Goal: Task Accomplishment & Management: Use online tool/utility

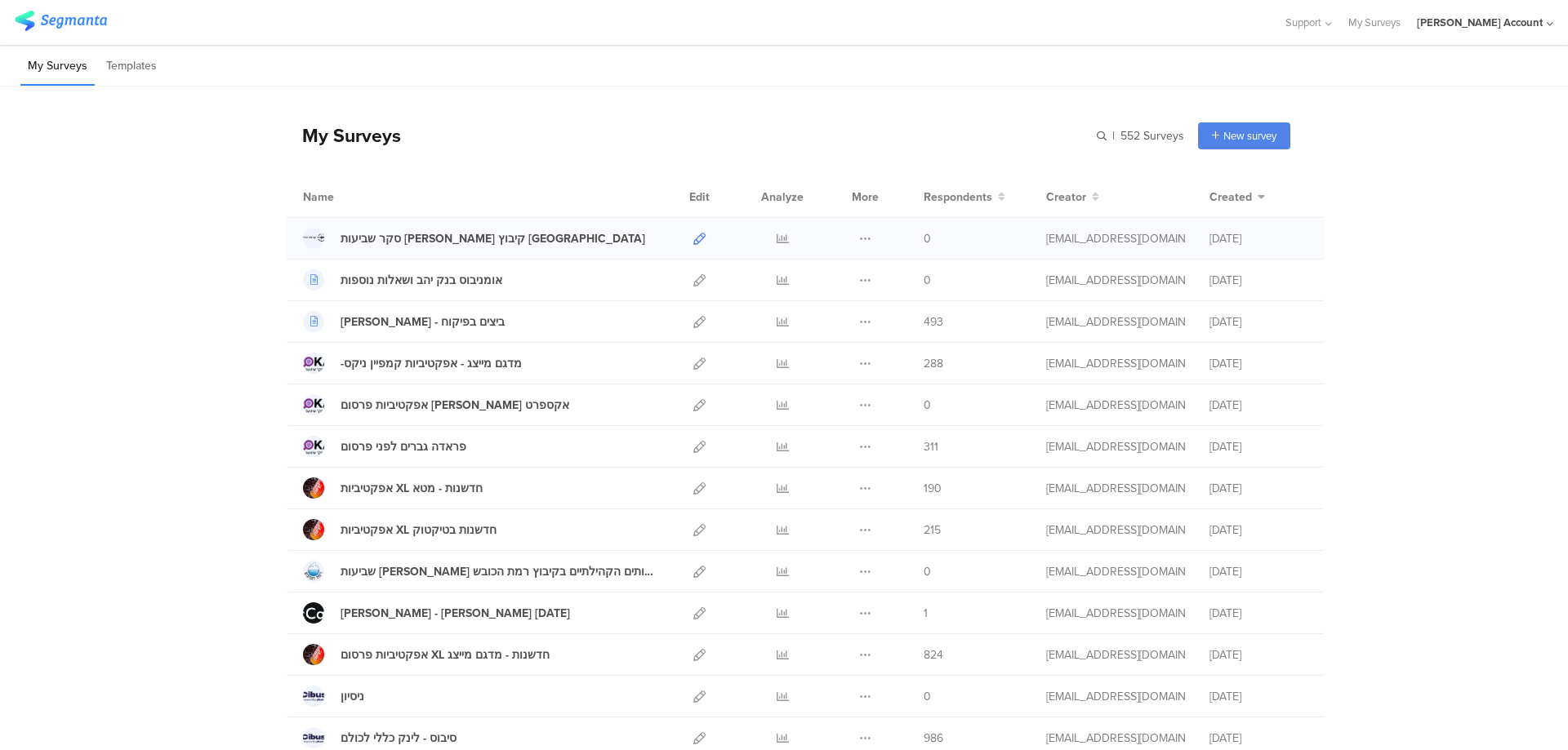
click at [693, 236] on icon at bounding box center [699, 238] width 12 height 12
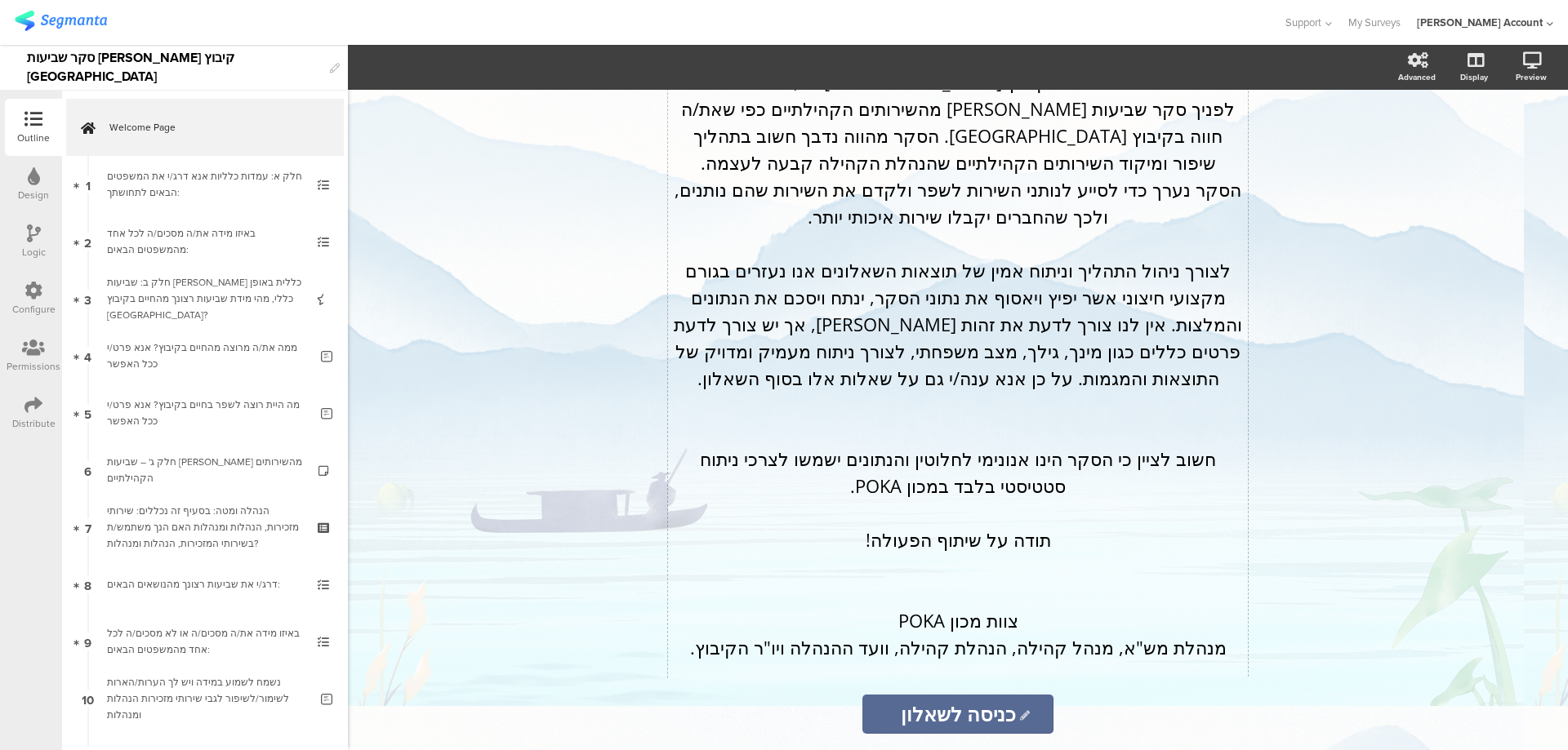
scroll to position [450, 0]
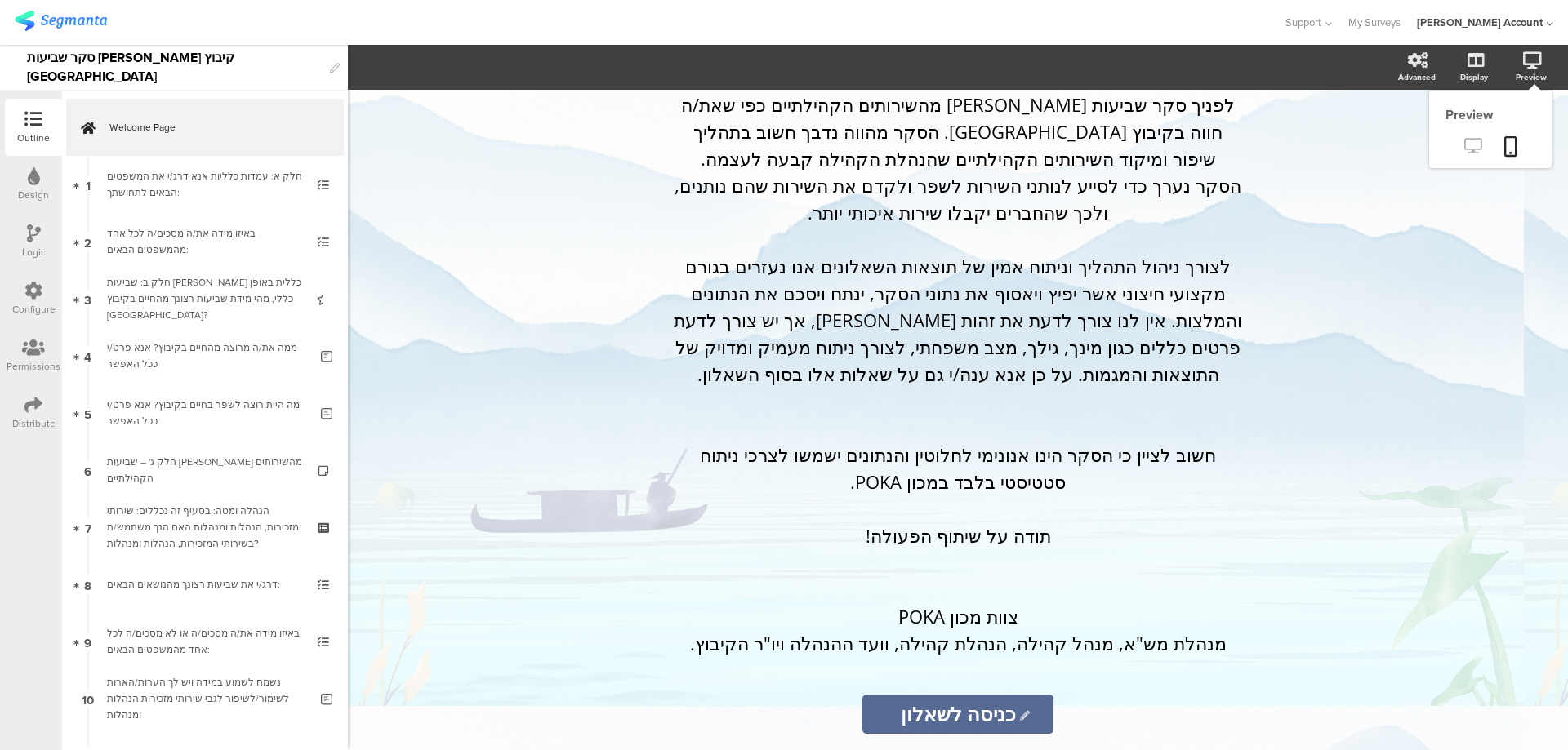
click at [1467, 147] on icon at bounding box center [1473, 146] width 17 height 15
click at [26, 172] on div "Design" at bounding box center [33, 184] width 57 height 57
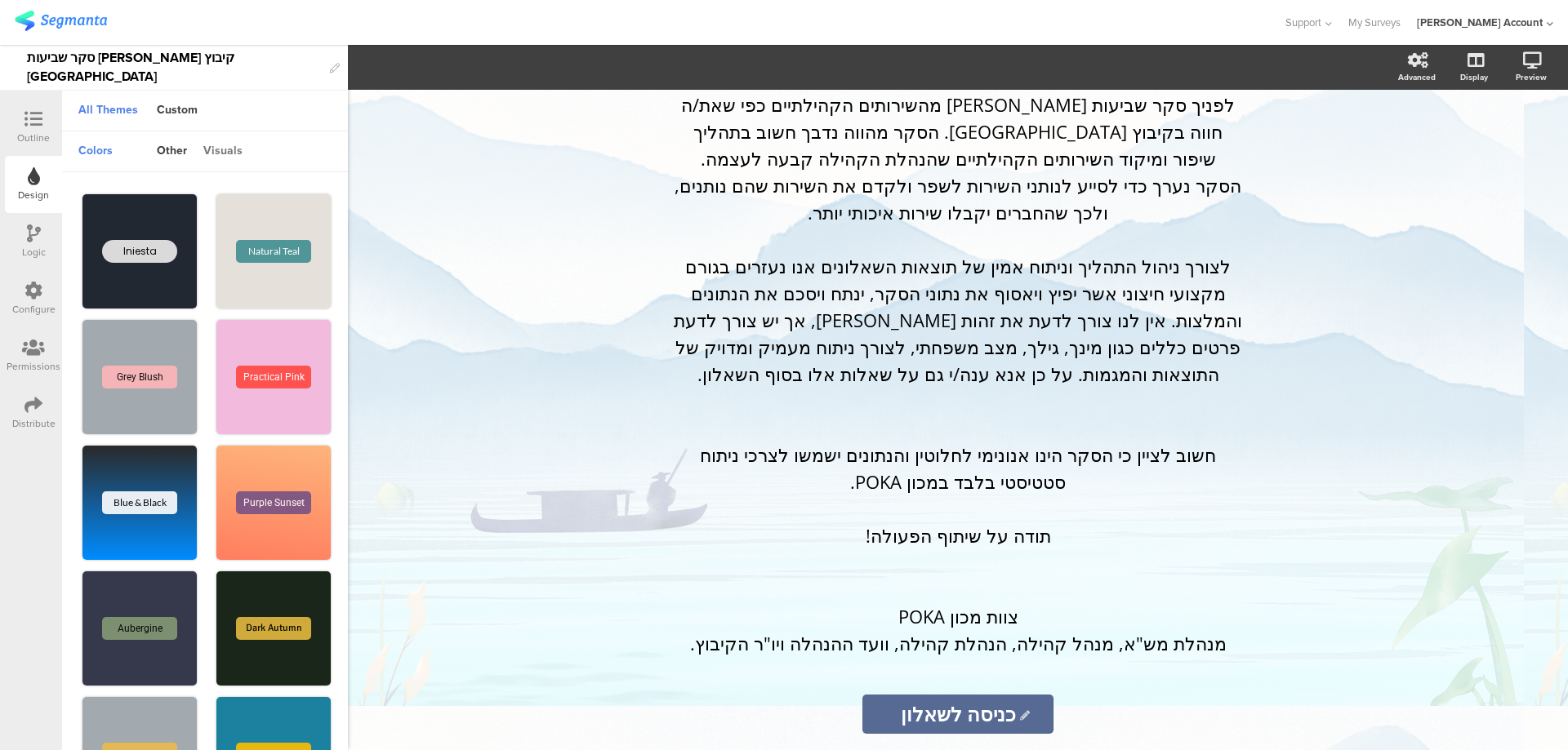
click at [227, 146] on div "visuals" at bounding box center [222, 152] width 55 height 28
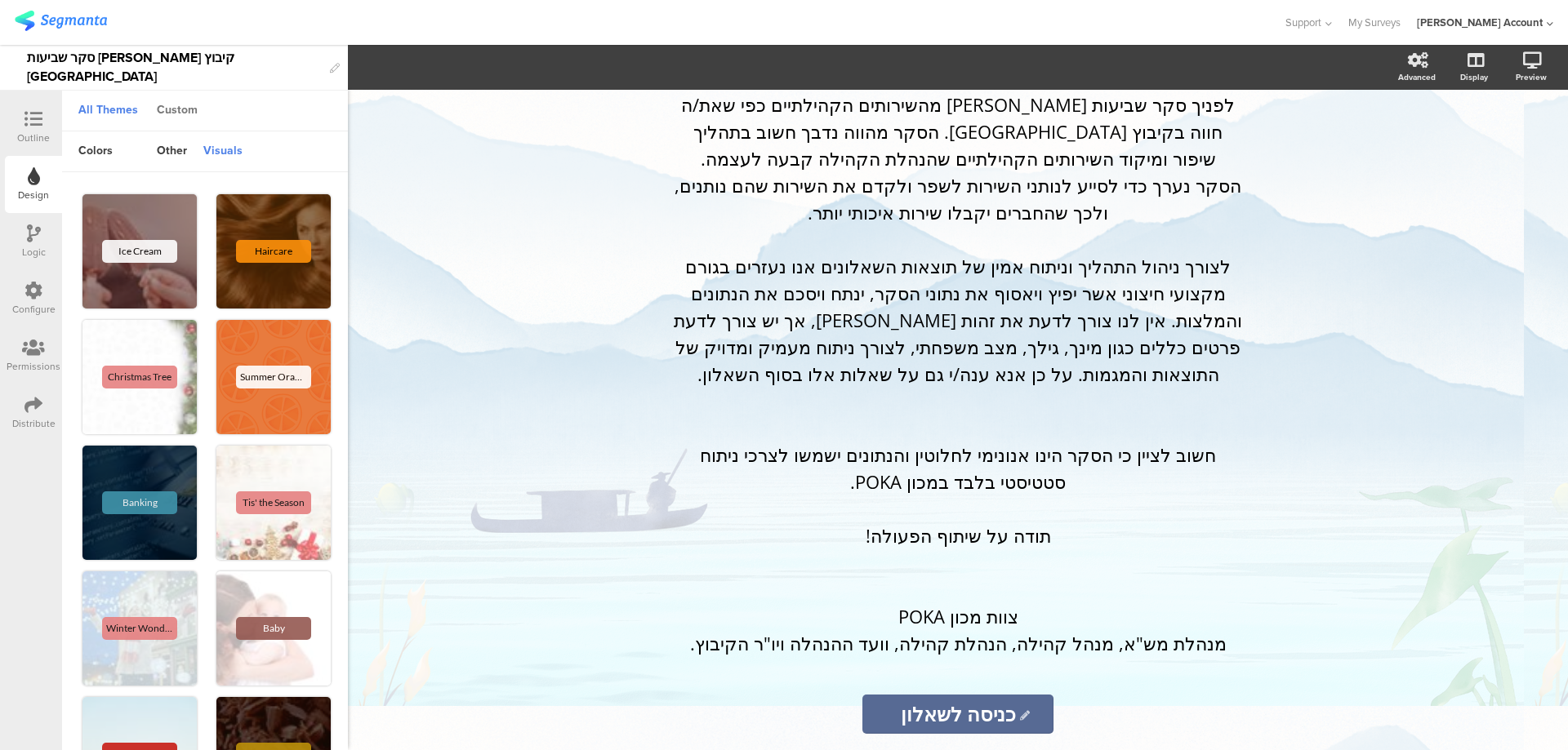
click at [181, 113] on div "Custom" at bounding box center [177, 111] width 57 height 28
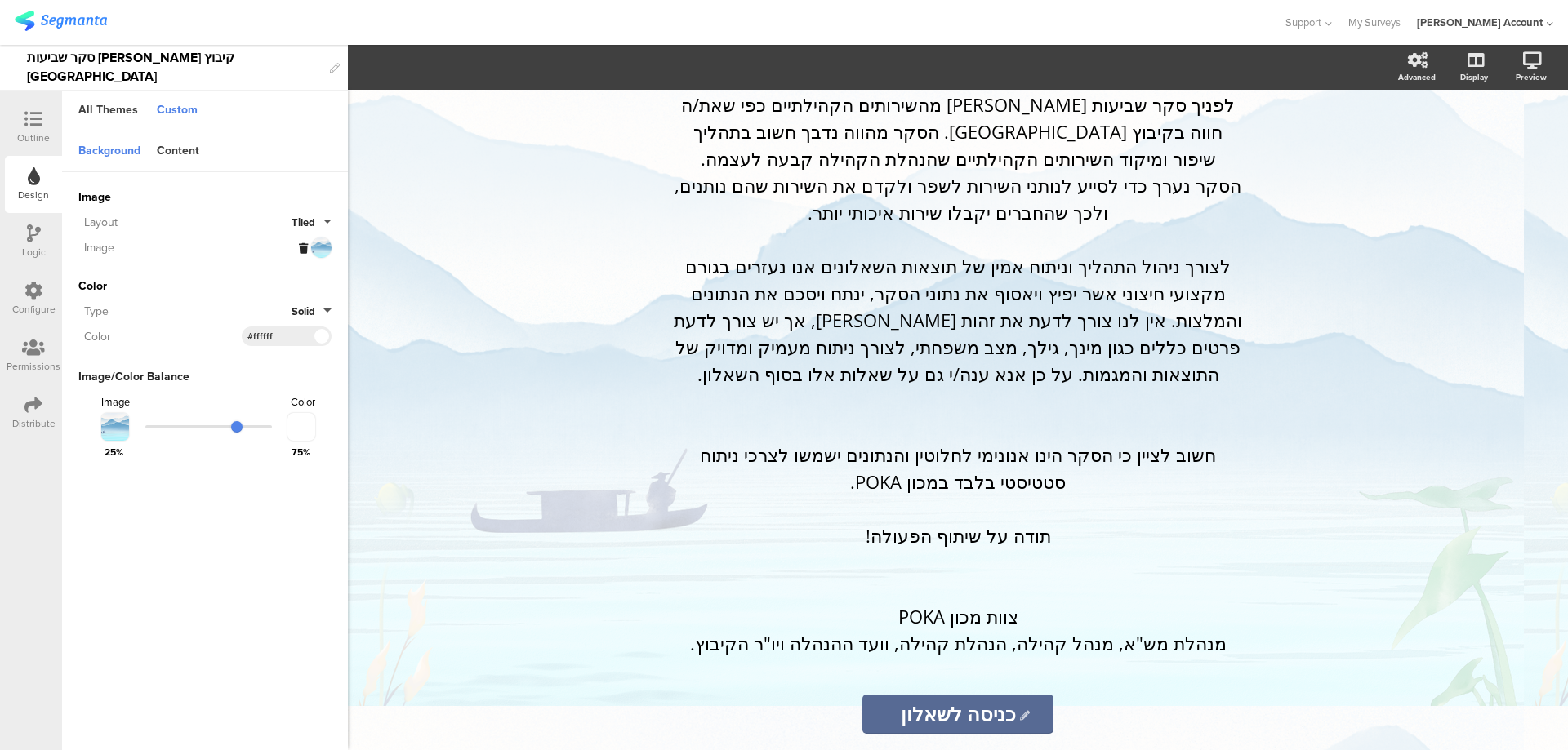
click at [323, 217] on button "Tiled" at bounding box center [311, 222] width 40 height 15
click at [261, 252] on button "Fill" at bounding box center [271, 260] width 123 height 34
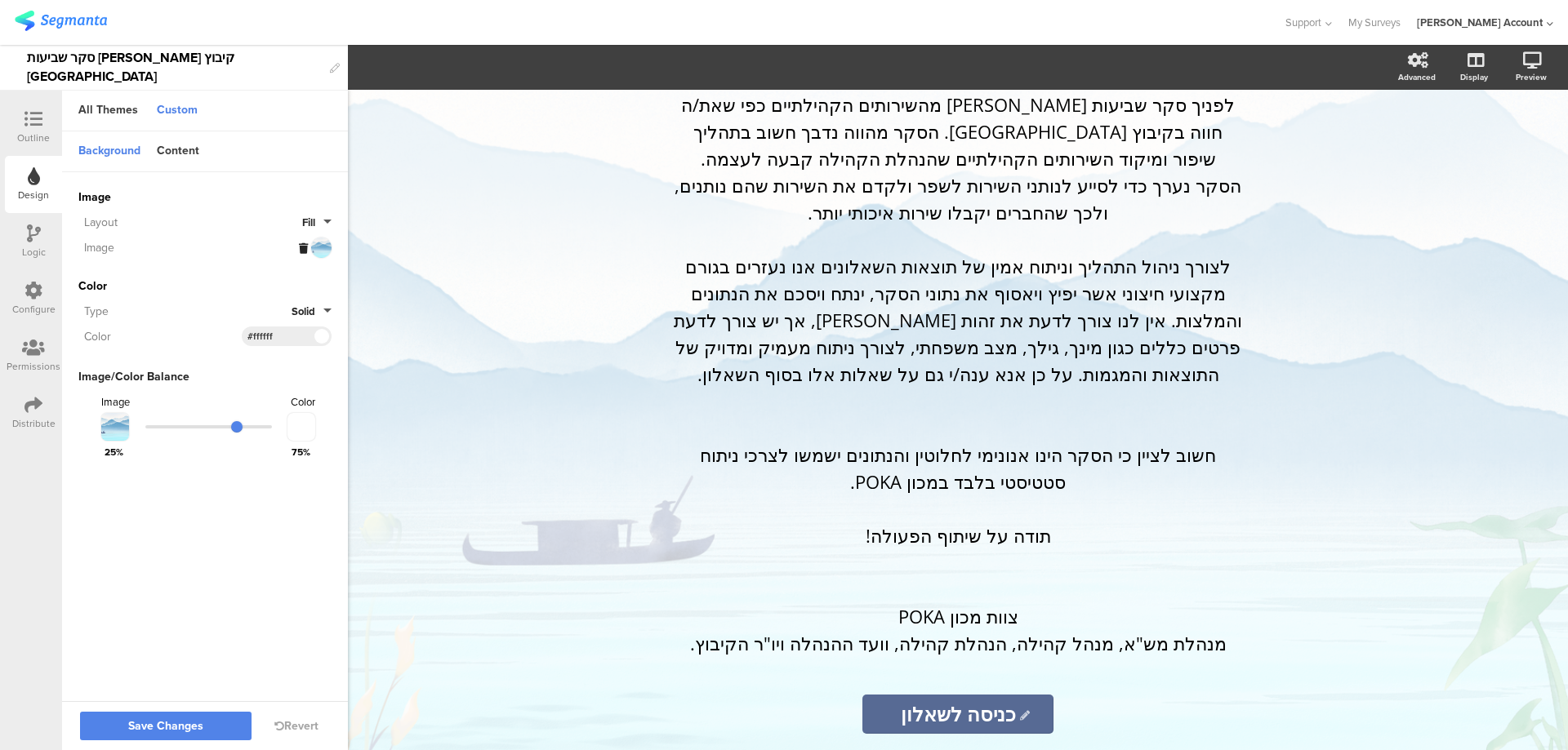
click at [309, 220] on span "Fill" at bounding box center [308, 222] width 13 height 15
click at [250, 329] on button "Centered" at bounding box center [271, 328] width 123 height 34
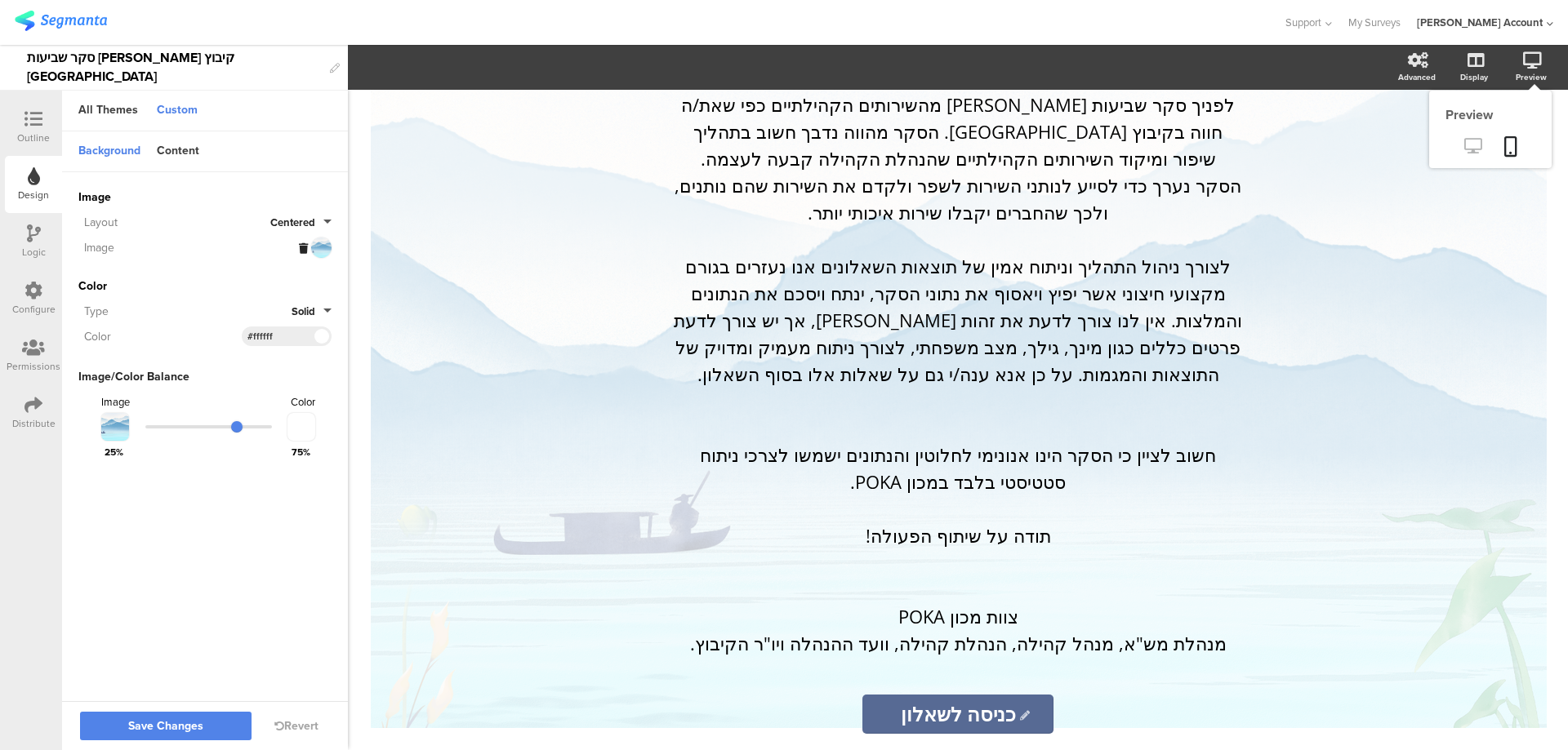
click at [1475, 149] on icon at bounding box center [1473, 146] width 17 height 15
click at [307, 221] on span "Centered" at bounding box center [292, 222] width 45 height 15
click at [254, 363] on button "Fit" at bounding box center [271, 363] width 123 height 34
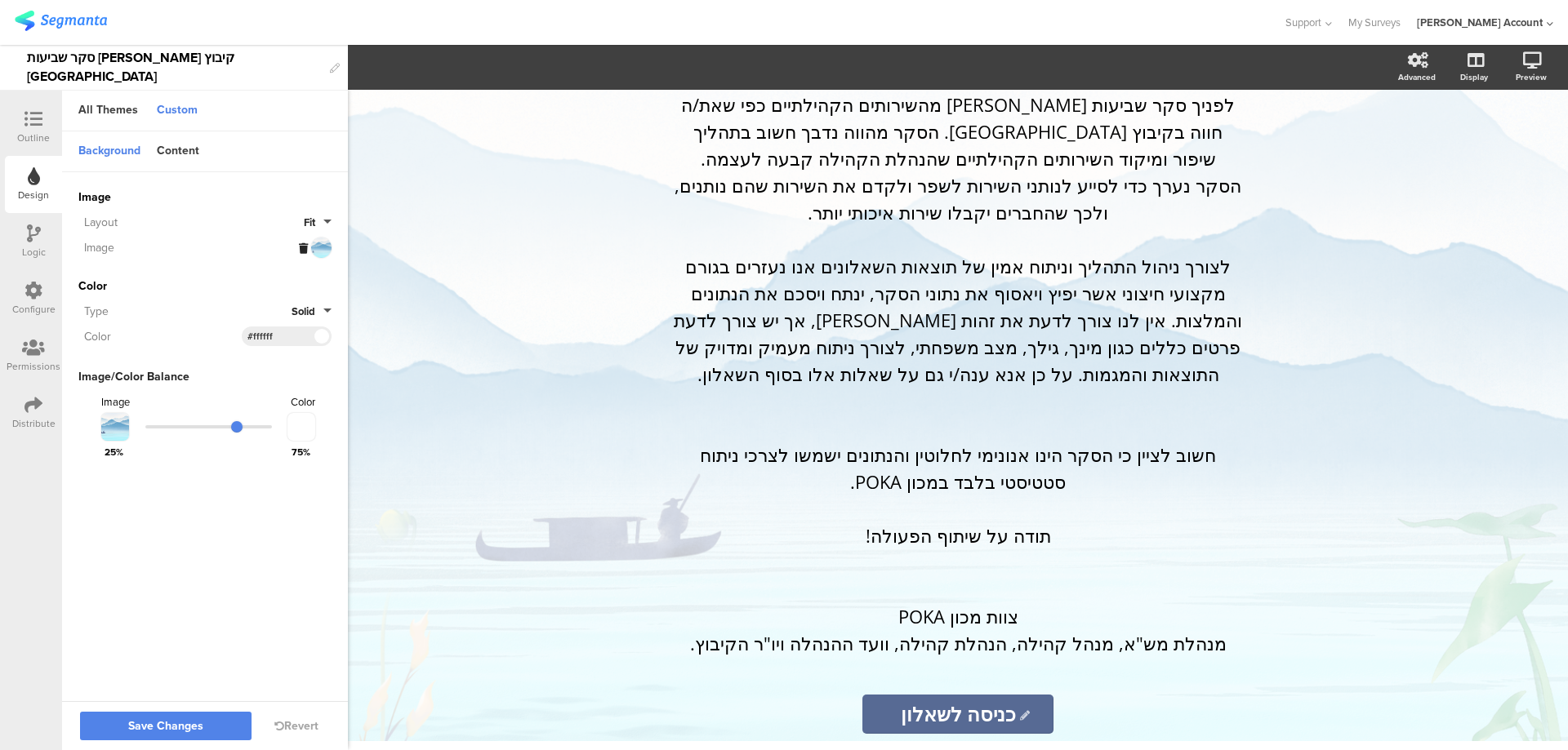
click at [313, 220] on span "Fit" at bounding box center [309, 222] width 11 height 15
click at [261, 261] on button "Fill" at bounding box center [271, 260] width 123 height 34
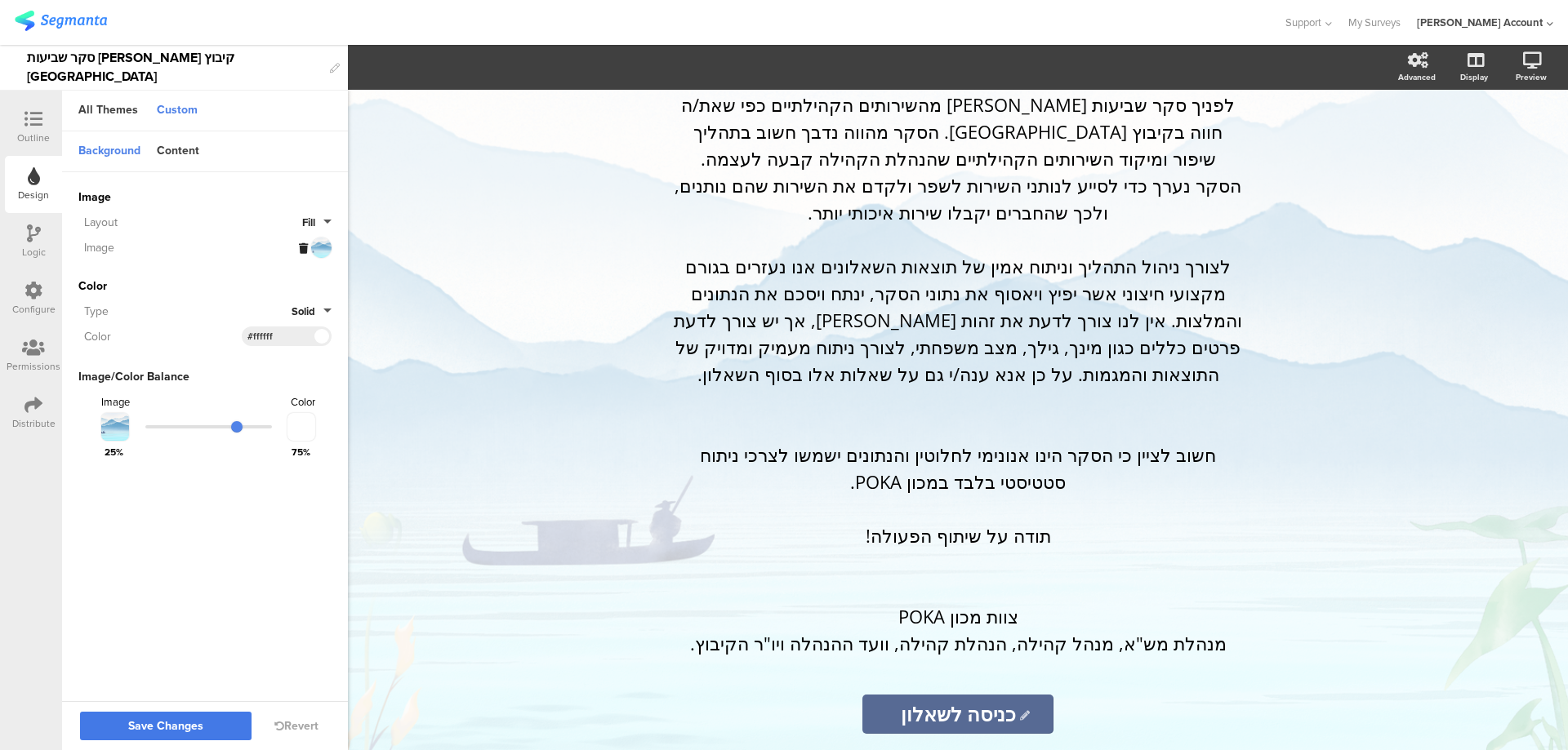
click at [181, 727] on span "Save Changes" at bounding box center [166, 727] width 75 height 0
click at [33, 119] on icon at bounding box center [33, 118] width 18 height 18
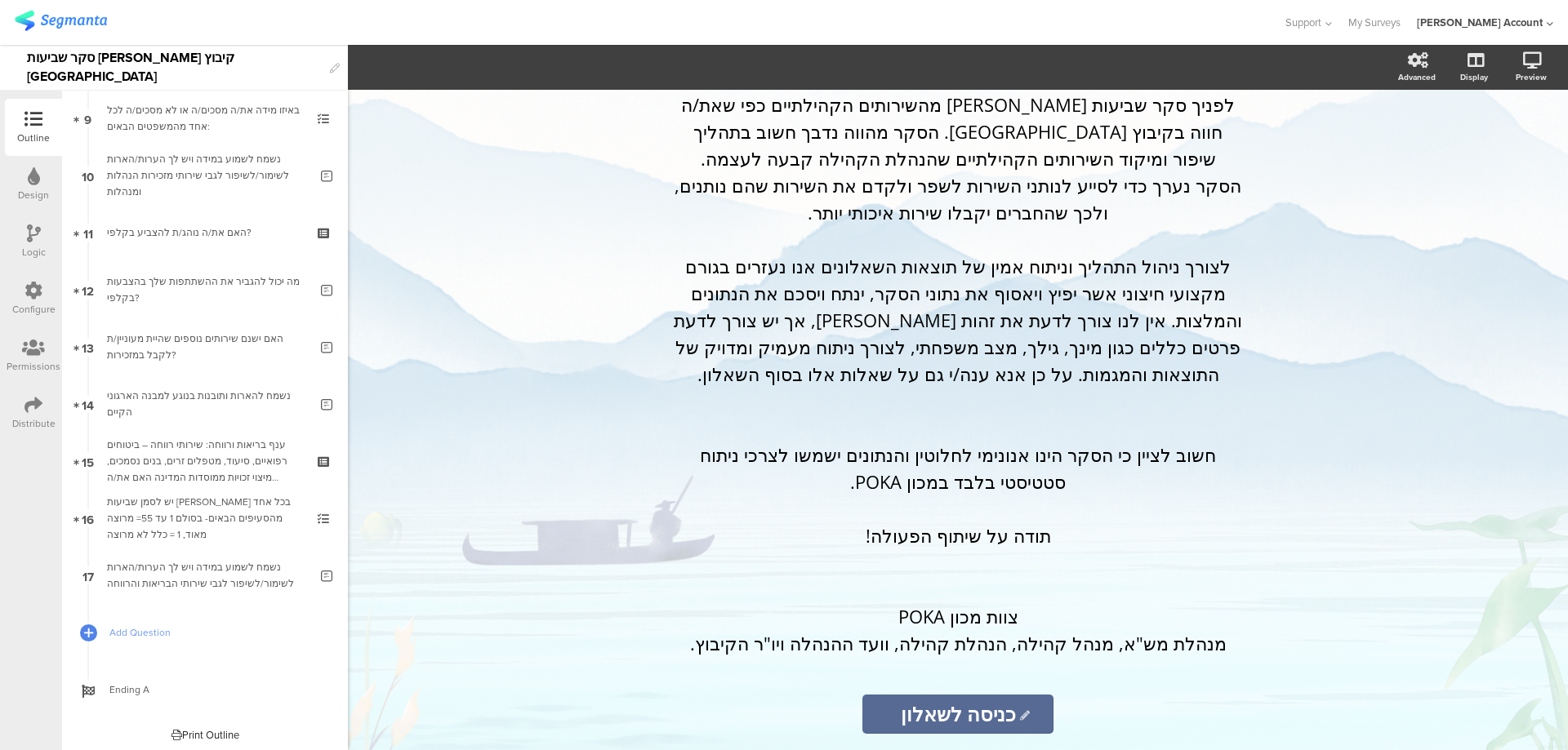
scroll to position [528, 0]
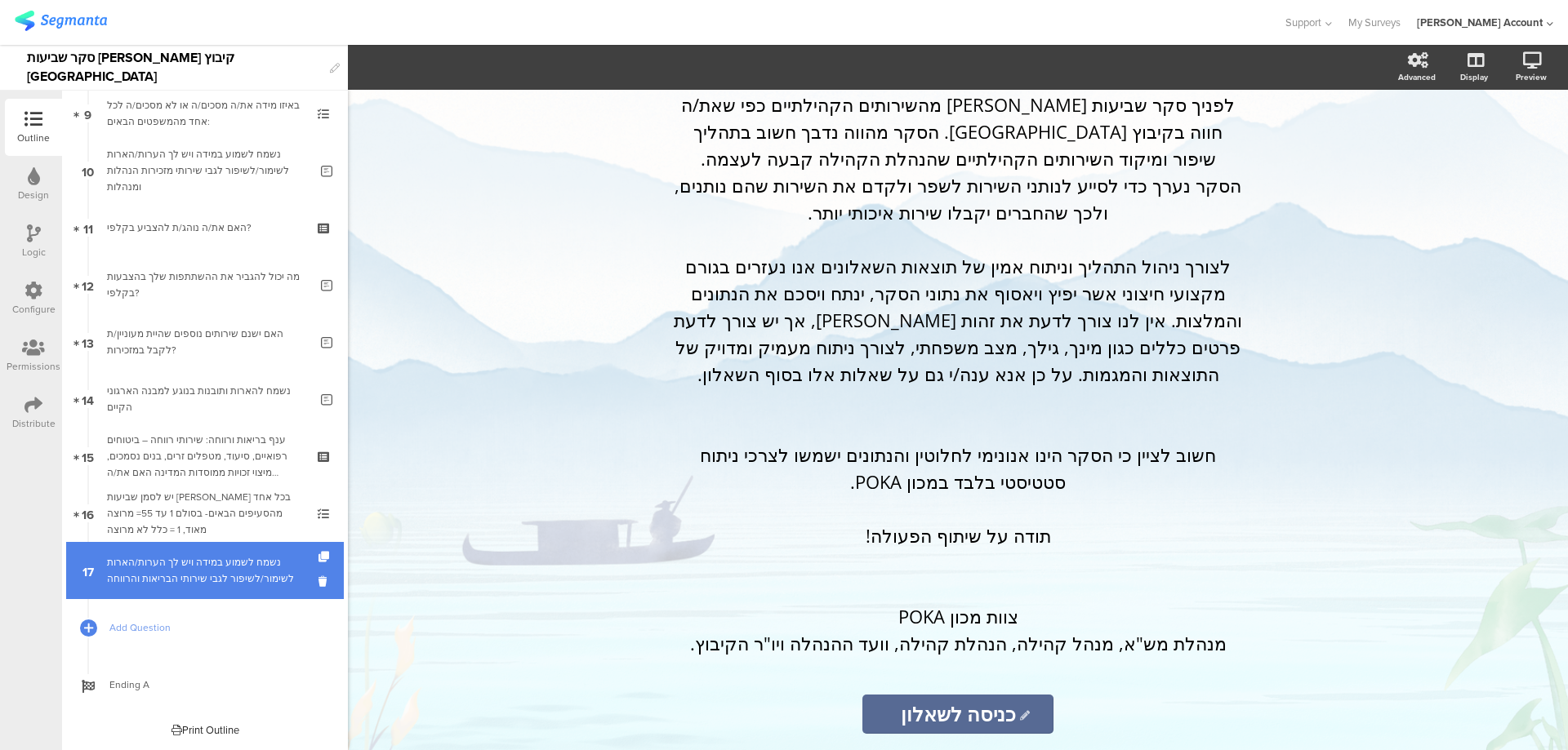
click at [229, 567] on div "נשמח לשמוע במידה ויש לך הערות/הארות לשימור/לשיפור לגבי שירותי הבריאות והרווחה" at bounding box center [208, 570] width 202 height 32
